Goal: Task Accomplishment & Management: Complete application form

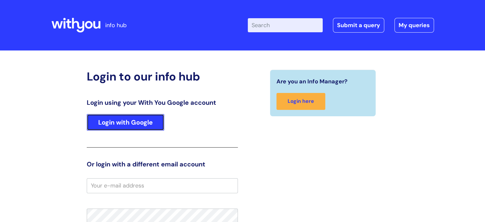
click at [146, 123] on link "Login with Google" at bounding box center [126, 122] width 78 height 17
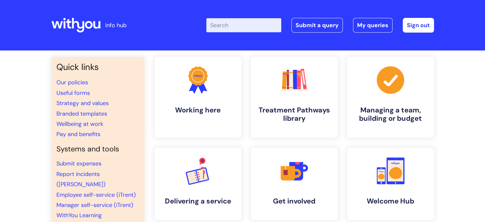
click at [240, 25] on input "Enter your search term here..." at bounding box center [243, 25] width 75 height 14
click at [304, 24] on link "Submit a query" at bounding box center [317, 25] width 51 height 15
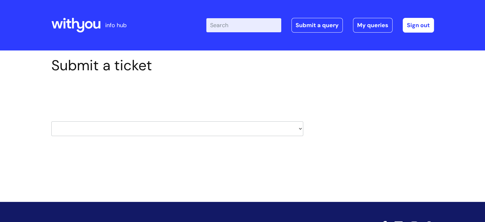
click at [159, 128] on select "HR / People IT and Support Clinical Drug Alerts Finance Accounts Data Support T…" at bounding box center [177, 128] width 252 height 15
select select "procurement_(inc._premvan)"
click at [51, 121] on select "HR / People IT and Support Clinical Drug Alerts Finance Accounts Data Support T…" at bounding box center [177, 128] width 252 height 15
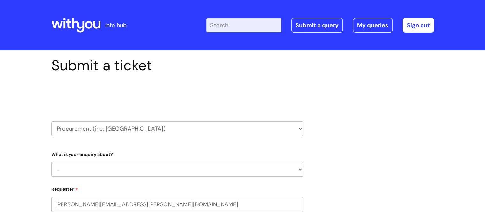
select select "80004157237"
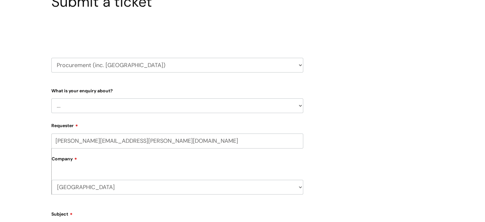
scroll to position [64, 0]
click at [98, 100] on select "... Stationery and office supplies (Premvan) Please select other suppliers here:" at bounding box center [177, 105] width 252 height 15
select select "Please select other suppliers here:"
click at [51, 98] on select "... Stationery and office supplies (Premvan) Please select other suppliers here:" at bounding box center [177, 105] width 252 height 15
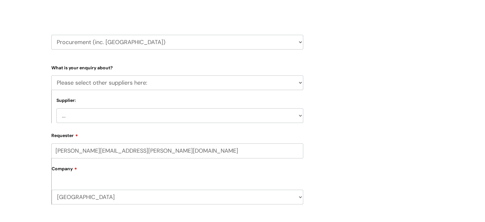
scroll to position [160, 0]
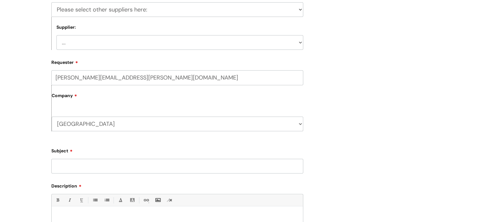
click at [106, 44] on select "... Courier (DHL) Electricity and gas (SSE) Needle exchange (Orion medical) Bac…" at bounding box center [179, 42] width 247 height 15
select select "Anything else"
click at [56, 35] on select "... Courier (DHL) Electricity and gas (SSE) Needle exchange (Orion medical) Bac…" at bounding box center [179, 42] width 247 height 15
click at [102, 103] on label "Company" at bounding box center [178, 98] width 252 height 14
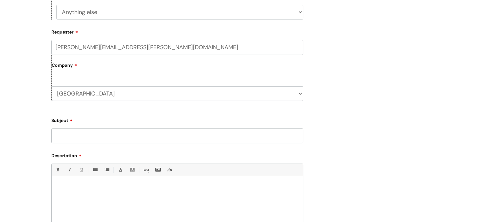
scroll to position [191, 0]
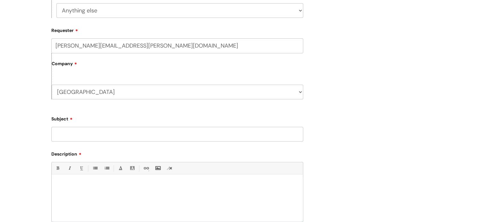
click at [75, 136] on input "Subject" at bounding box center [177, 134] width 252 height 15
type input "Brand Centre link not working?"
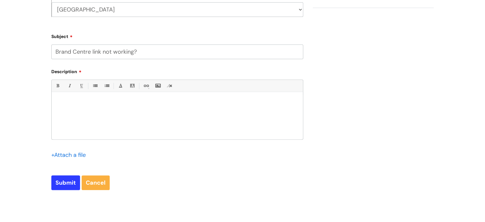
scroll to position [287, 0]
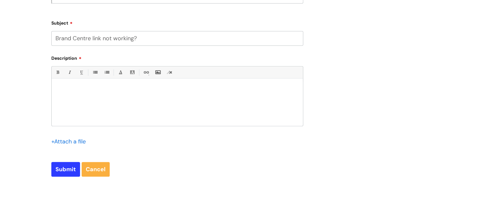
click at [84, 116] on div at bounding box center [177, 104] width 251 height 44
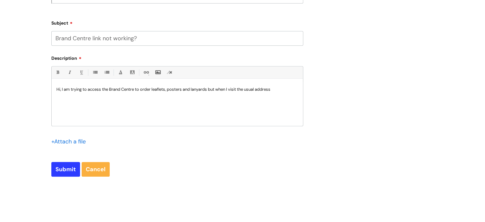
click at [285, 92] on p "Hi, I am trying to access the Brand Centre to order leaflets, posters and lanya…" at bounding box center [177, 89] width 242 height 6
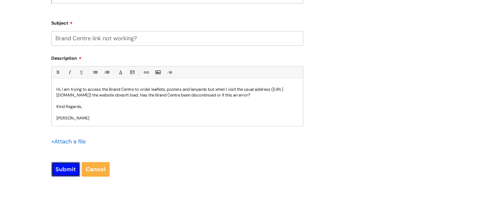
drag, startPoint x: 66, startPoint y: 170, endPoint x: 70, endPoint y: 169, distance: 3.9
click at [66, 170] on input "Submit" at bounding box center [65, 169] width 29 height 15
type input "Please Wait..."
